Goal: Use online tool/utility: Utilize a website feature to perform a specific function

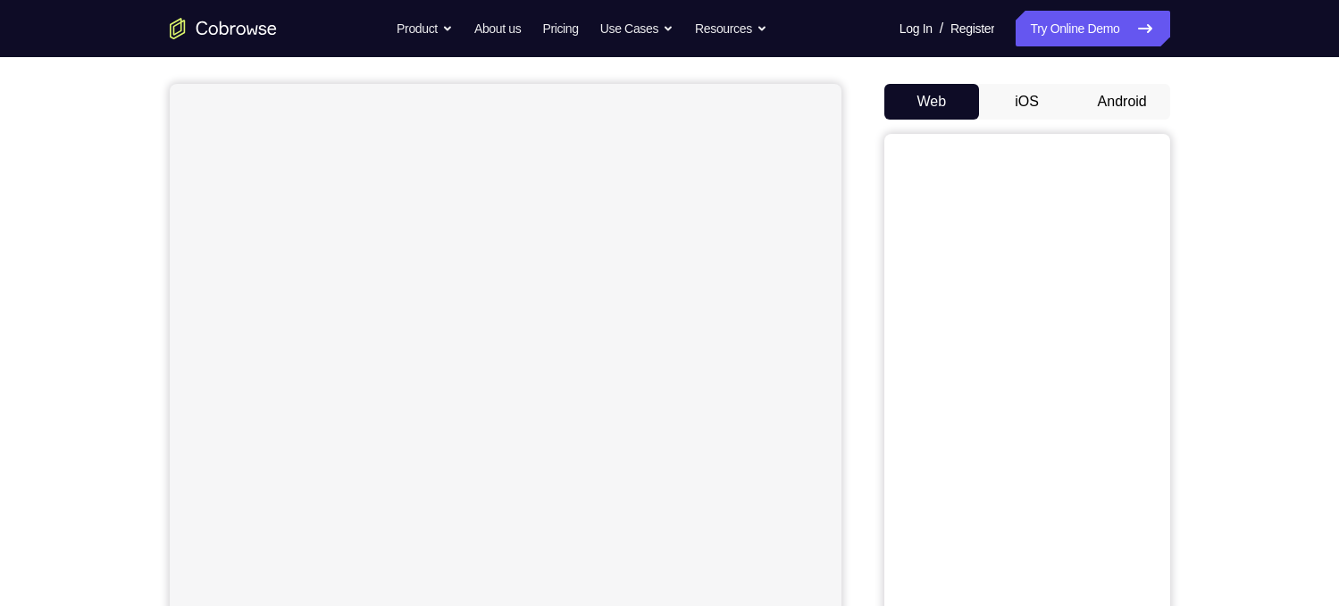
scroll to position [149, 0]
click at [1103, 95] on button "Android" at bounding box center [1122, 101] width 96 height 36
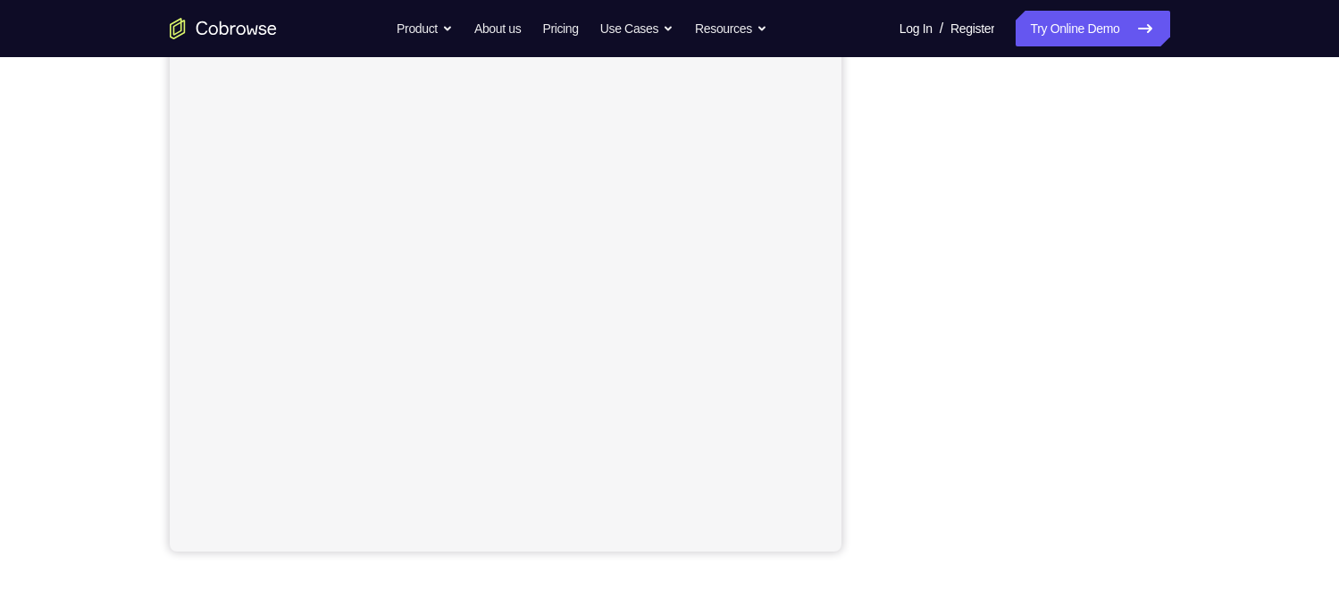
scroll to position [196, 0]
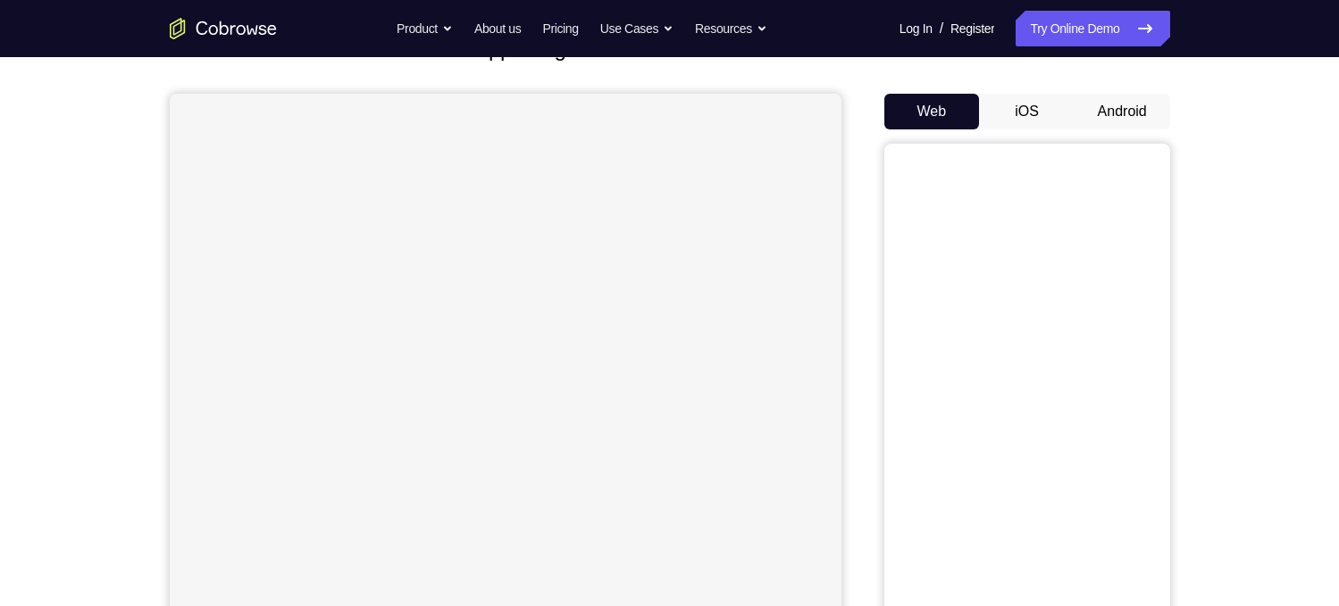
scroll to position [121, 0]
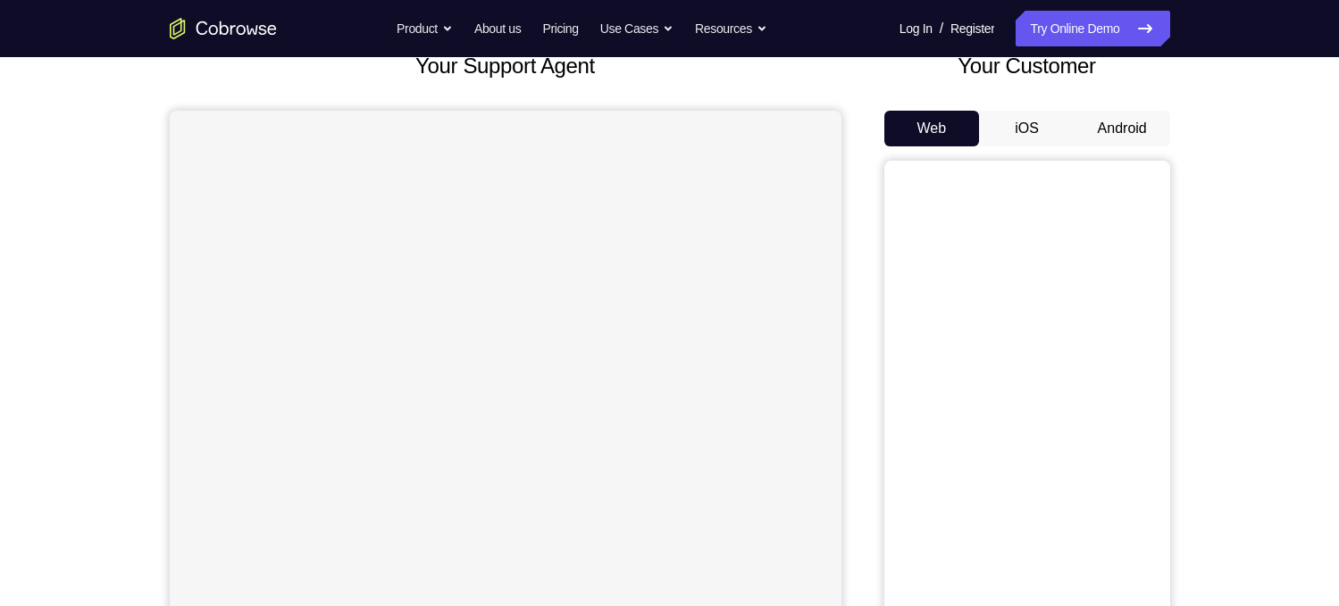
click at [1107, 138] on button "Android" at bounding box center [1122, 129] width 96 height 36
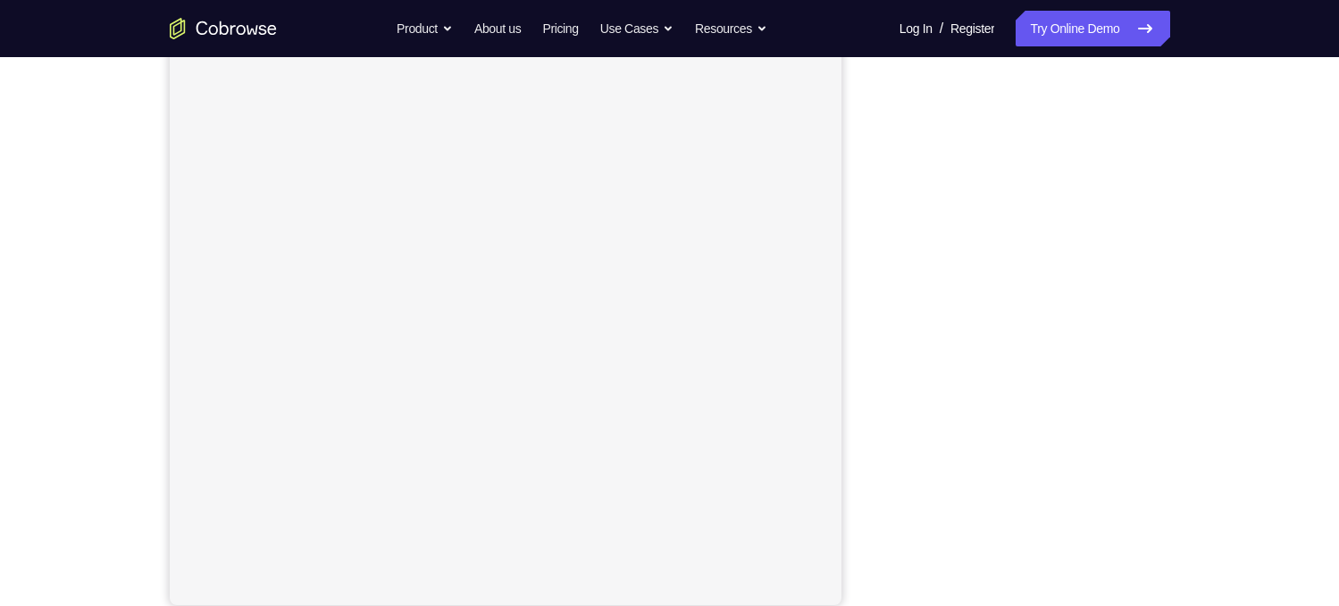
scroll to position [226, 0]
